Goal: Information Seeking & Learning: Learn about a topic

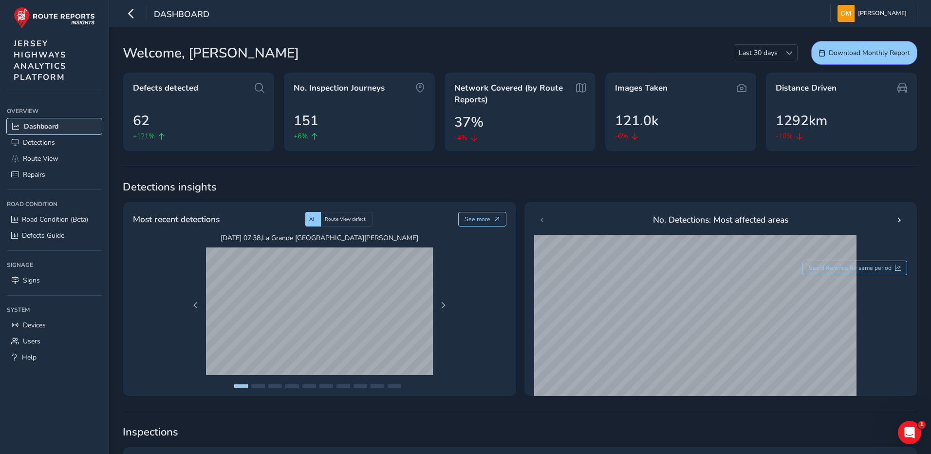
click at [53, 126] on span "Dashboard" at bounding box center [41, 126] width 35 height 9
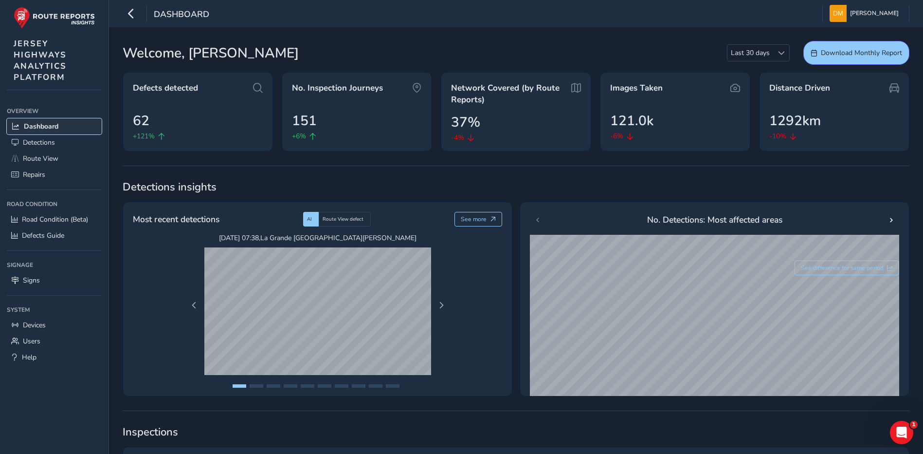
click at [47, 127] on span "Dashboard" at bounding box center [41, 126] width 35 height 9
click at [51, 141] on span "Detections" at bounding box center [39, 142] width 32 height 9
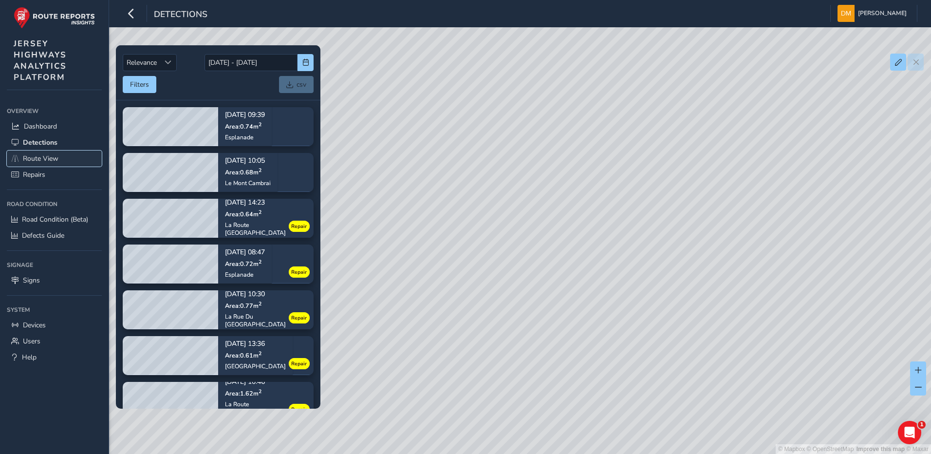
click at [66, 159] on link "Route View" at bounding box center [54, 158] width 95 height 16
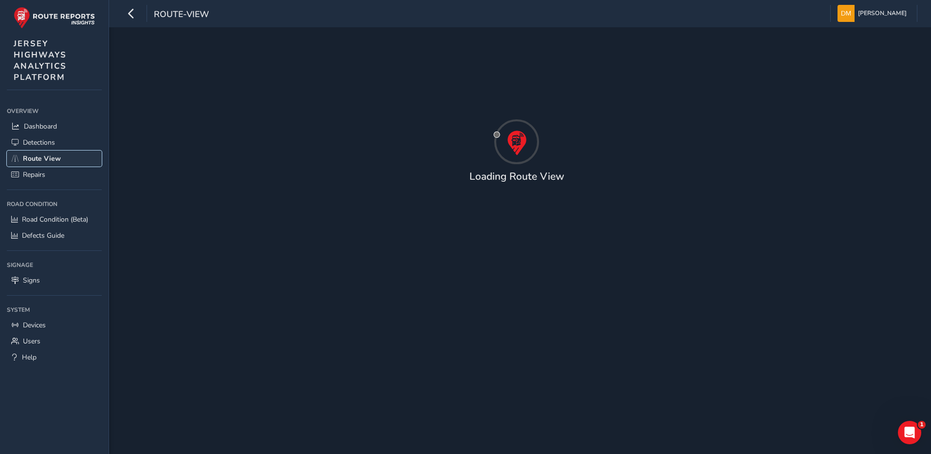
type input "[DATE] - [DATE]"
type input "00:00"
type input "23:59"
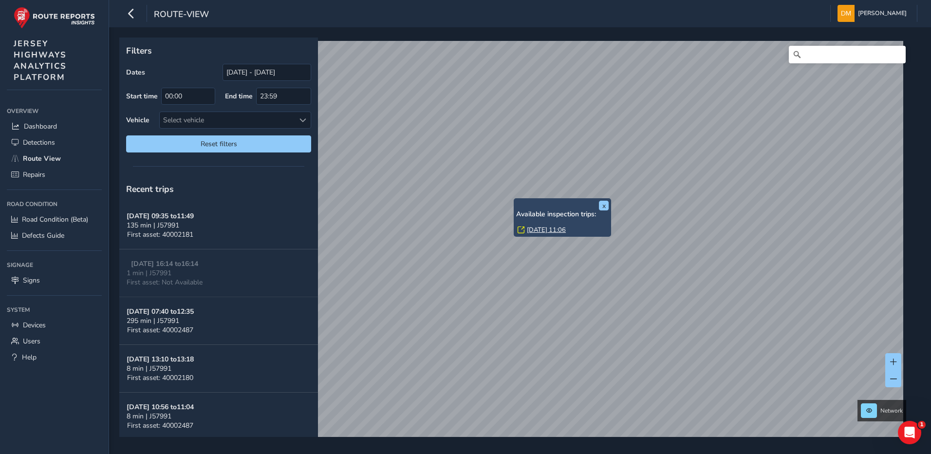
click at [543, 232] on link "[DATE] 11:06" at bounding box center [546, 229] width 39 height 9
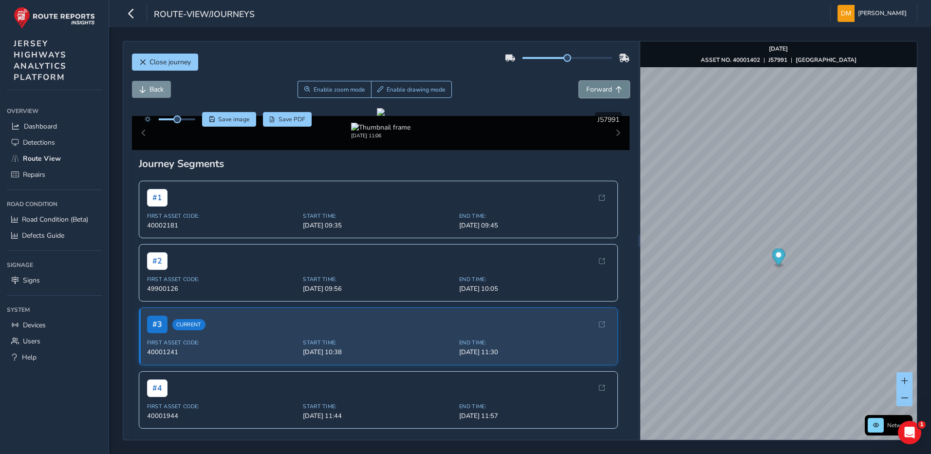
click at [597, 93] on span "Forward" at bounding box center [599, 89] width 26 height 9
click at [157, 91] on span "Back" at bounding box center [156, 89] width 14 height 9
click at [587, 89] on span "Forward" at bounding box center [599, 89] width 26 height 9
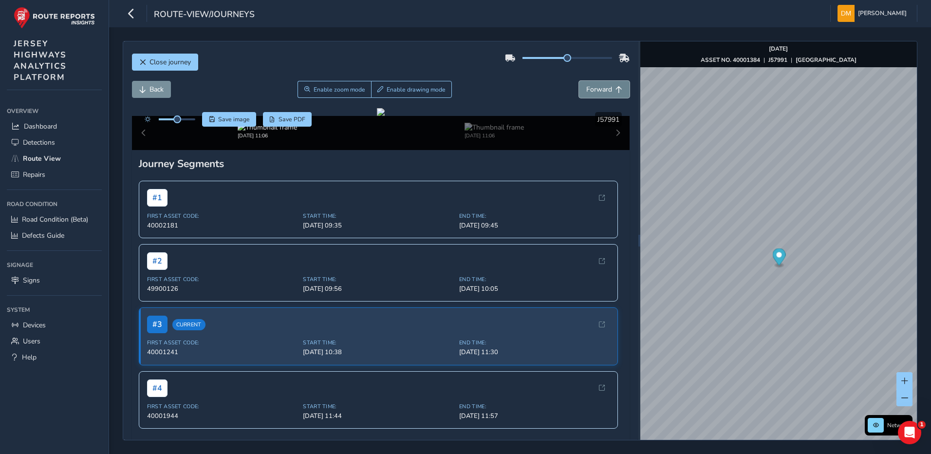
click at [587, 89] on span "Forward" at bounding box center [599, 89] width 26 height 9
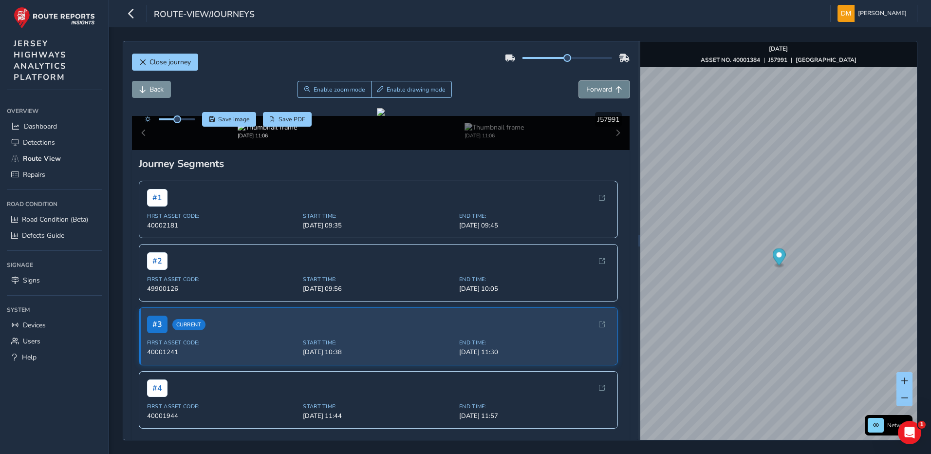
click at [587, 89] on span "Forward" at bounding box center [599, 89] width 26 height 9
click at [159, 88] on span "Back" at bounding box center [156, 89] width 14 height 9
click at [594, 92] on span "Forward" at bounding box center [599, 89] width 26 height 9
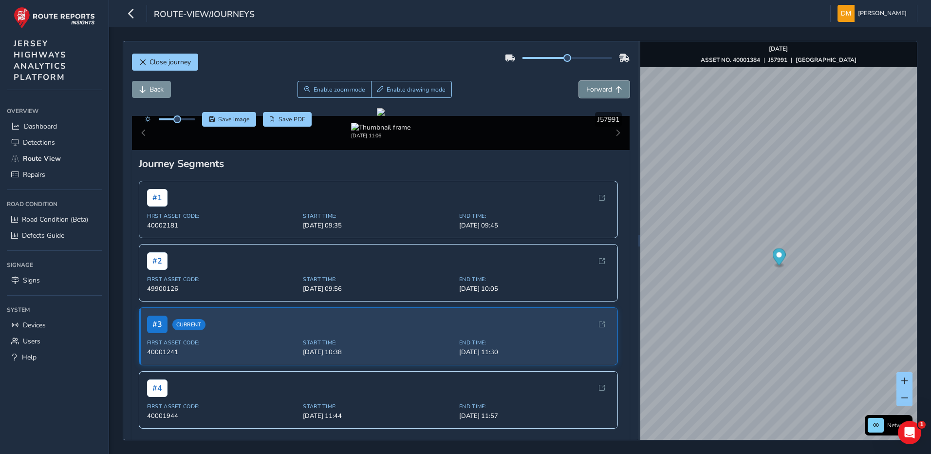
click at [594, 92] on span "Forward" at bounding box center [599, 89] width 26 height 9
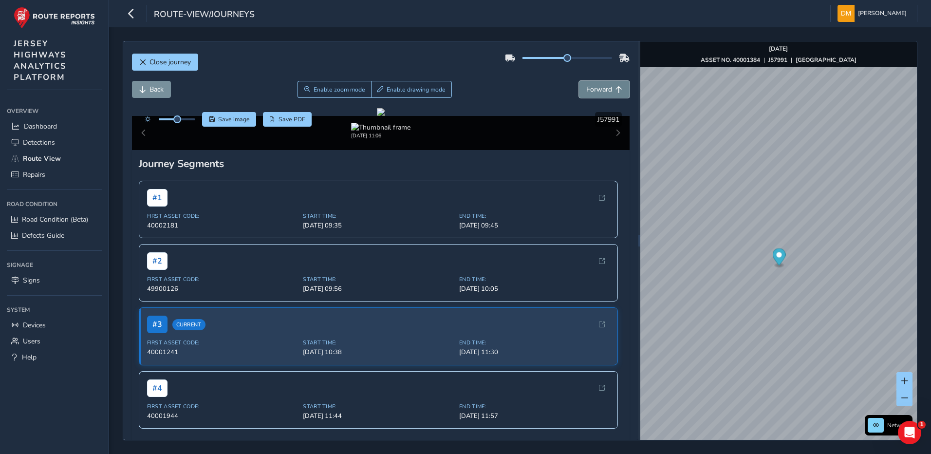
click at [594, 92] on span "Forward" at bounding box center [599, 89] width 26 height 9
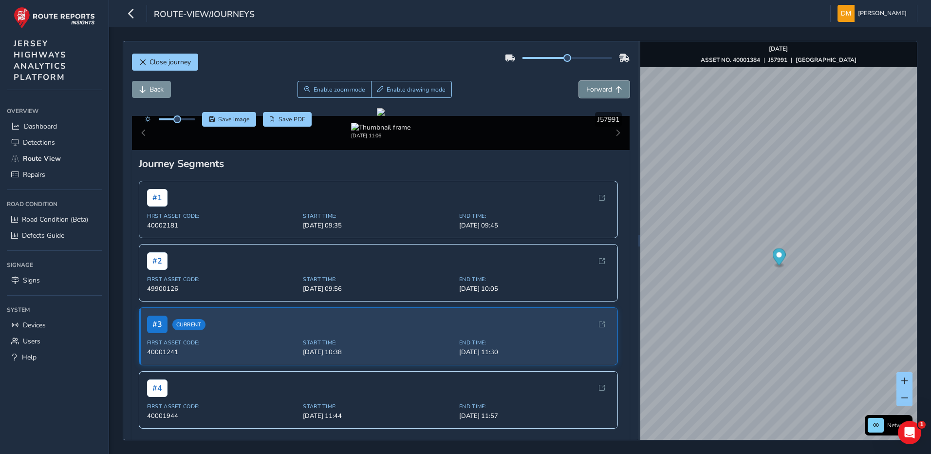
click at [594, 92] on span "Forward" at bounding box center [599, 89] width 26 height 9
click at [165, 92] on button "Back" at bounding box center [151, 89] width 39 height 17
click at [588, 86] on span "Forward" at bounding box center [599, 89] width 26 height 9
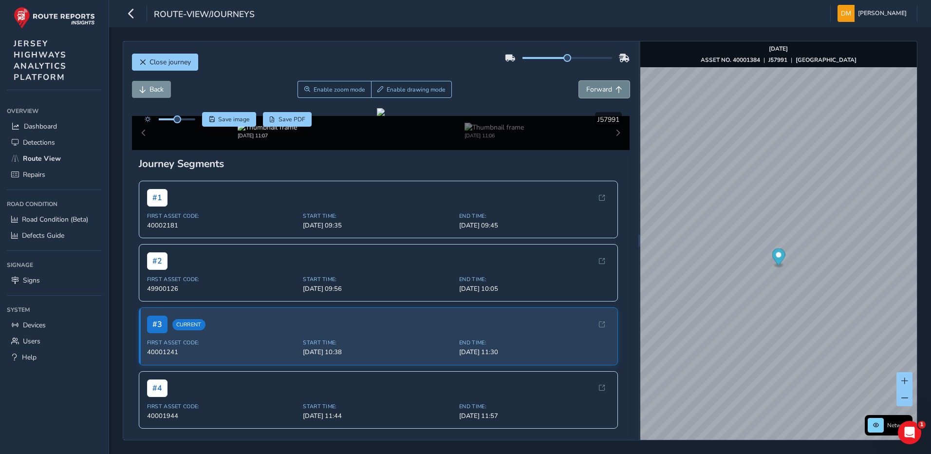
click at [588, 86] on span "Forward" at bounding box center [599, 89] width 26 height 9
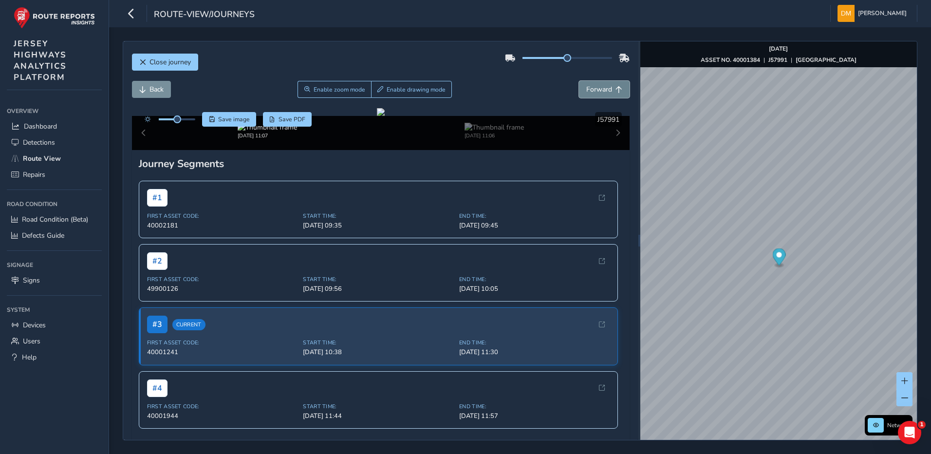
click at [588, 86] on span "Forward" at bounding box center [599, 89] width 26 height 9
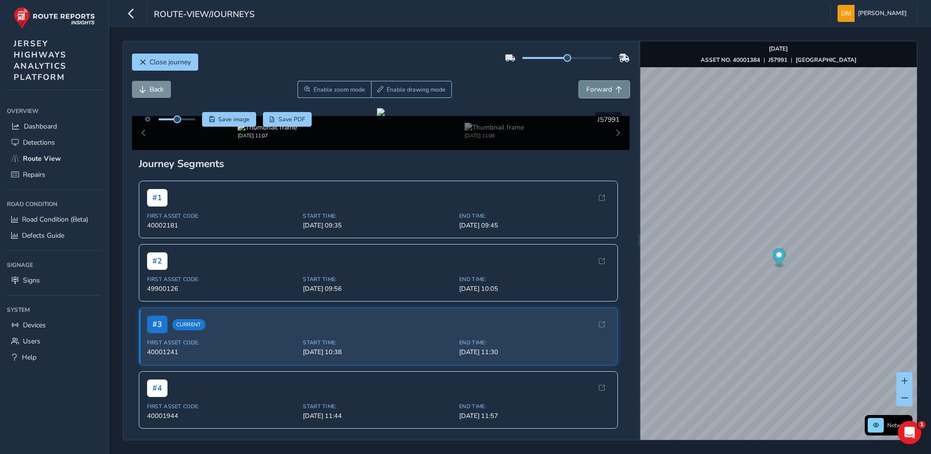
click at [588, 86] on span "Forward" at bounding box center [599, 89] width 26 height 9
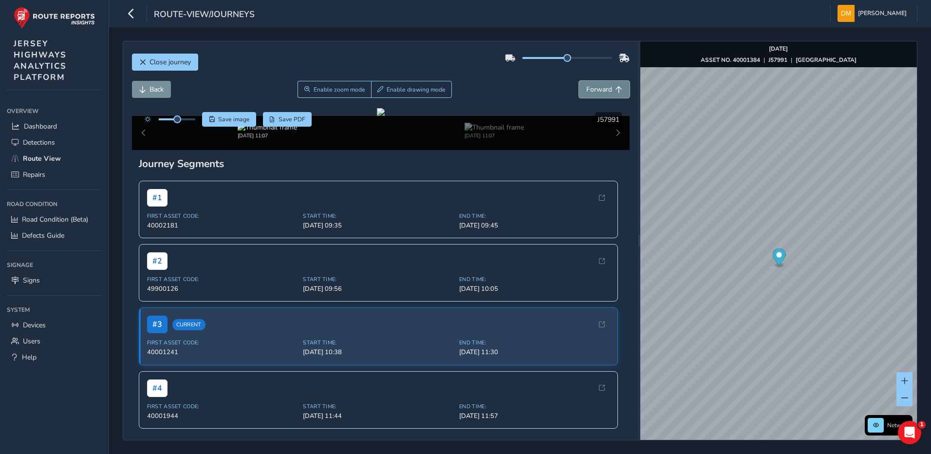
click at [588, 86] on span "Forward" at bounding box center [599, 89] width 26 height 9
click at [149, 85] on span "Back" at bounding box center [156, 89] width 14 height 9
click at [596, 89] on span "Forward" at bounding box center [599, 89] width 26 height 9
click at [144, 90] on span "Back" at bounding box center [142, 89] width 7 height 7
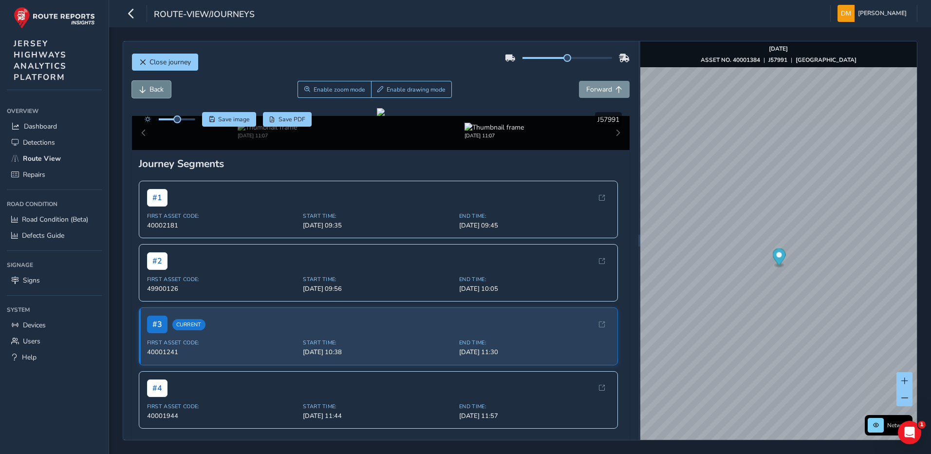
click at [144, 90] on span "Back" at bounding box center [142, 89] width 7 height 7
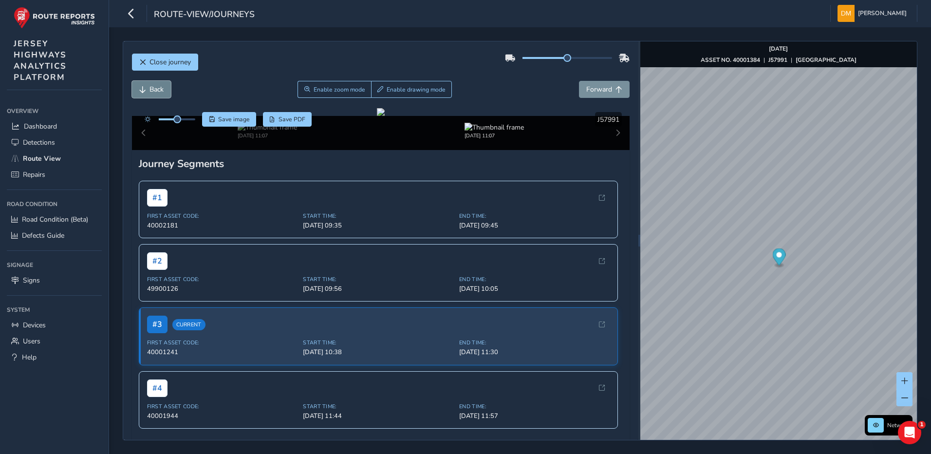
click at [144, 90] on span "Back" at bounding box center [142, 89] width 7 height 7
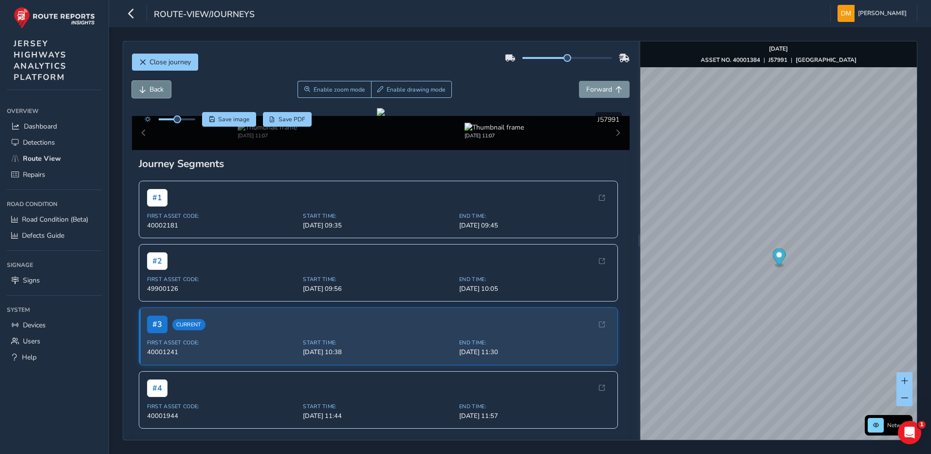
click at [144, 90] on span "Back" at bounding box center [142, 89] width 7 height 7
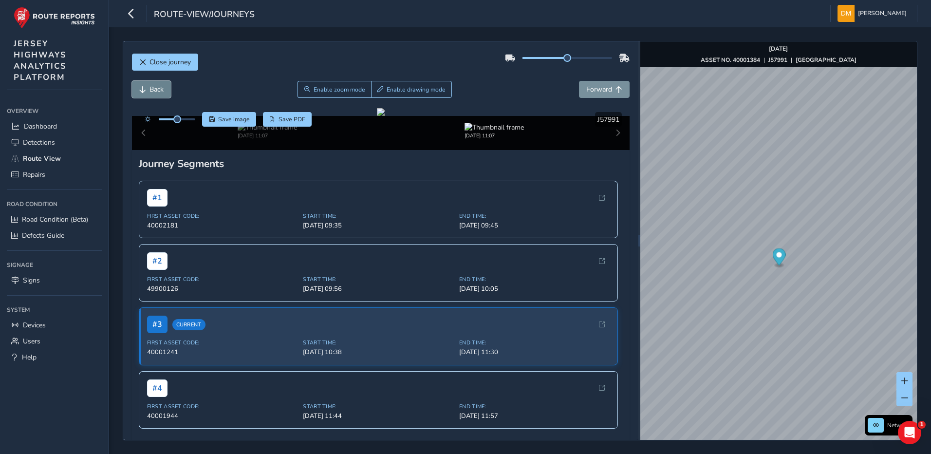
click at [144, 90] on span "Back" at bounding box center [142, 89] width 7 height 7
click at [145, 90] on span "Back" at bounding box center [142, 89] width 7 height 7
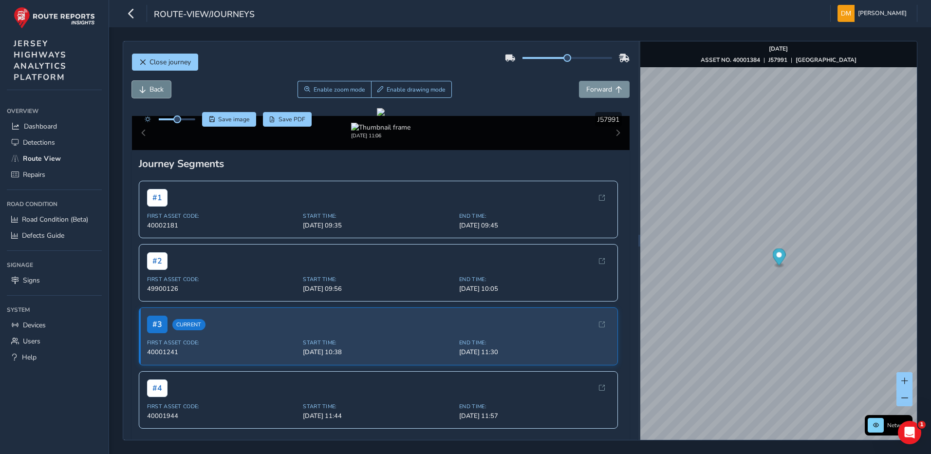
click at [145, 90] on span "Back" at bounding box center [142, 89] width 7 height 7
